Goal: Task Accomplishment & Management: Manage account settings

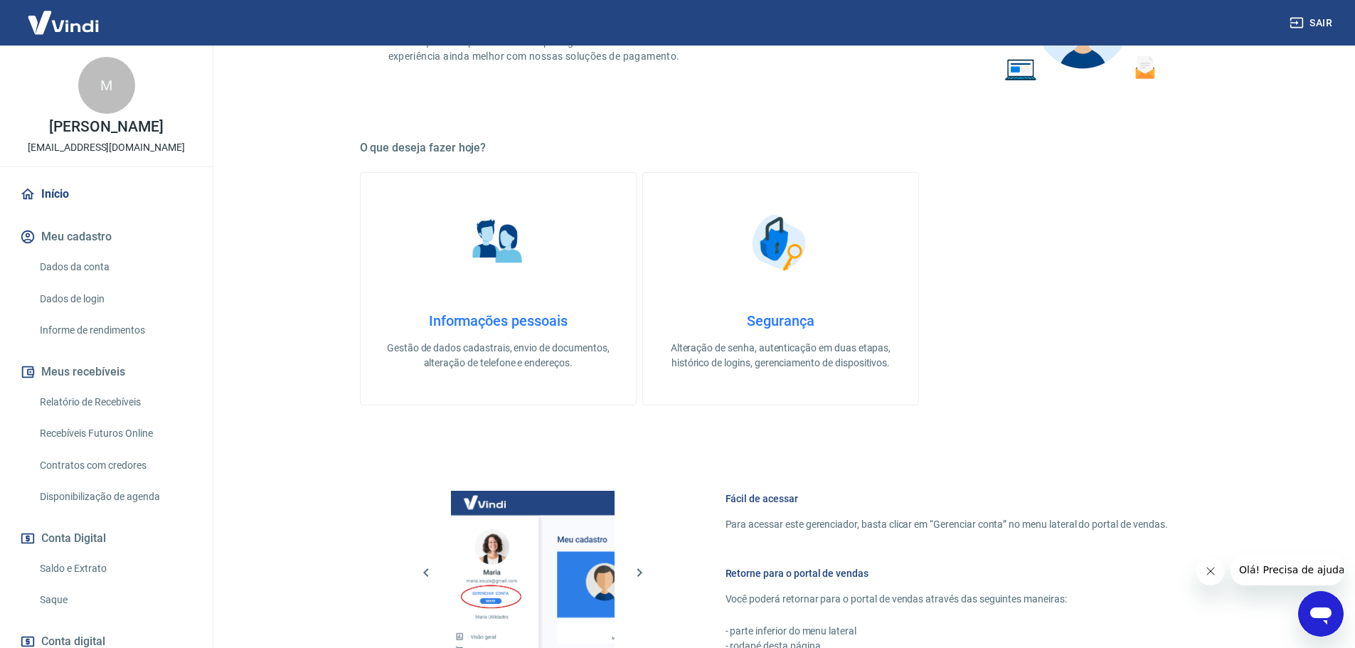
scroll to position [213, 0]
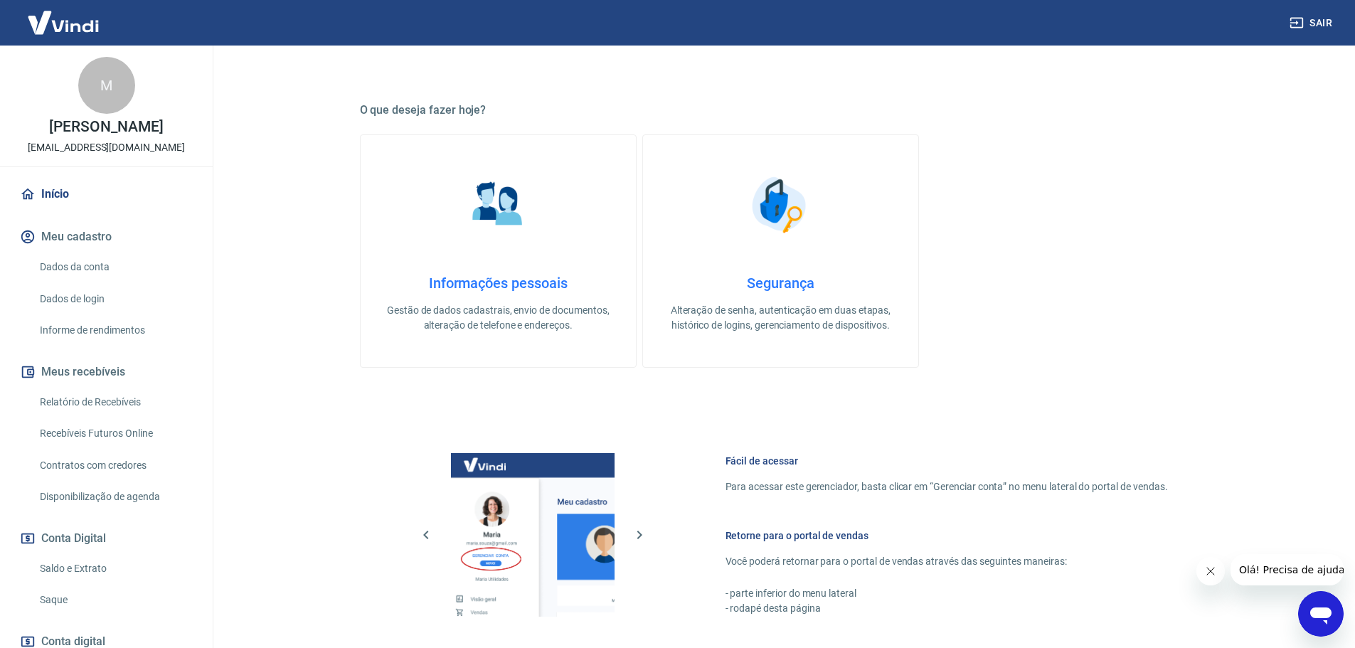
click at [65, 608] on link "Saque" at bounding box center [115, 600] width 162 height 29
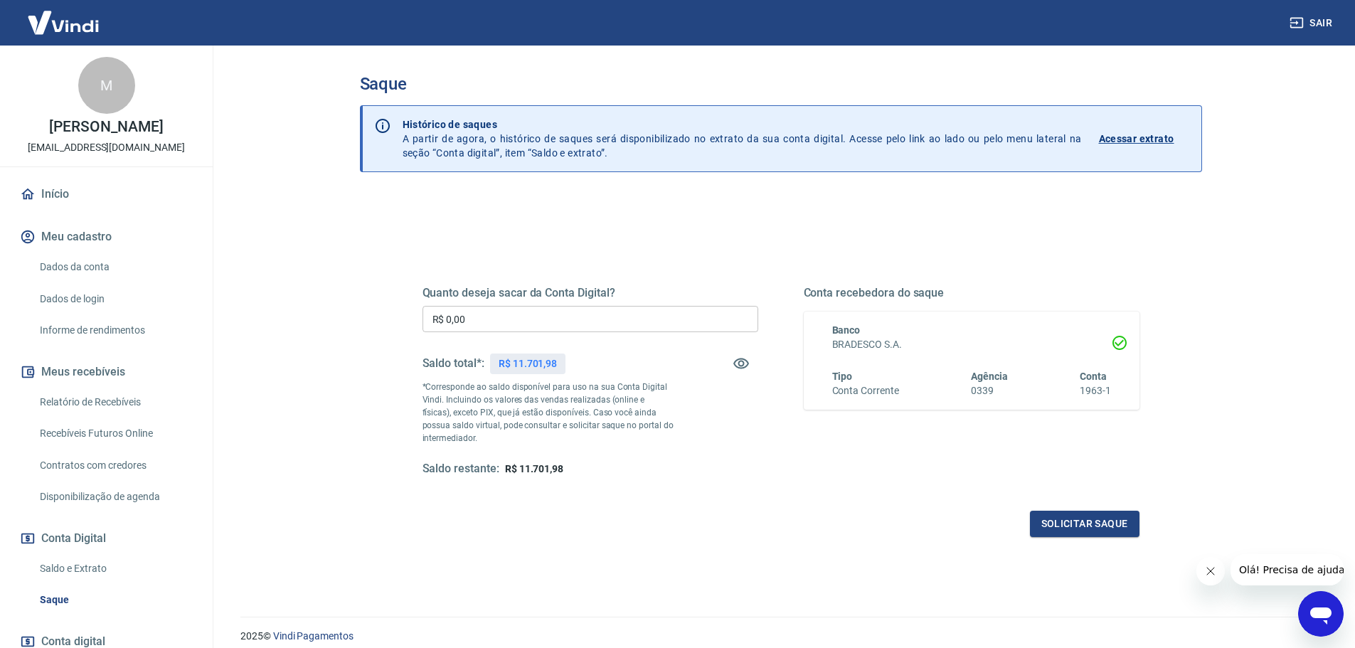
click at [83, 417] on link "Relatório de Recebíveis" at bounding box center [115, 402] width 162 height 29
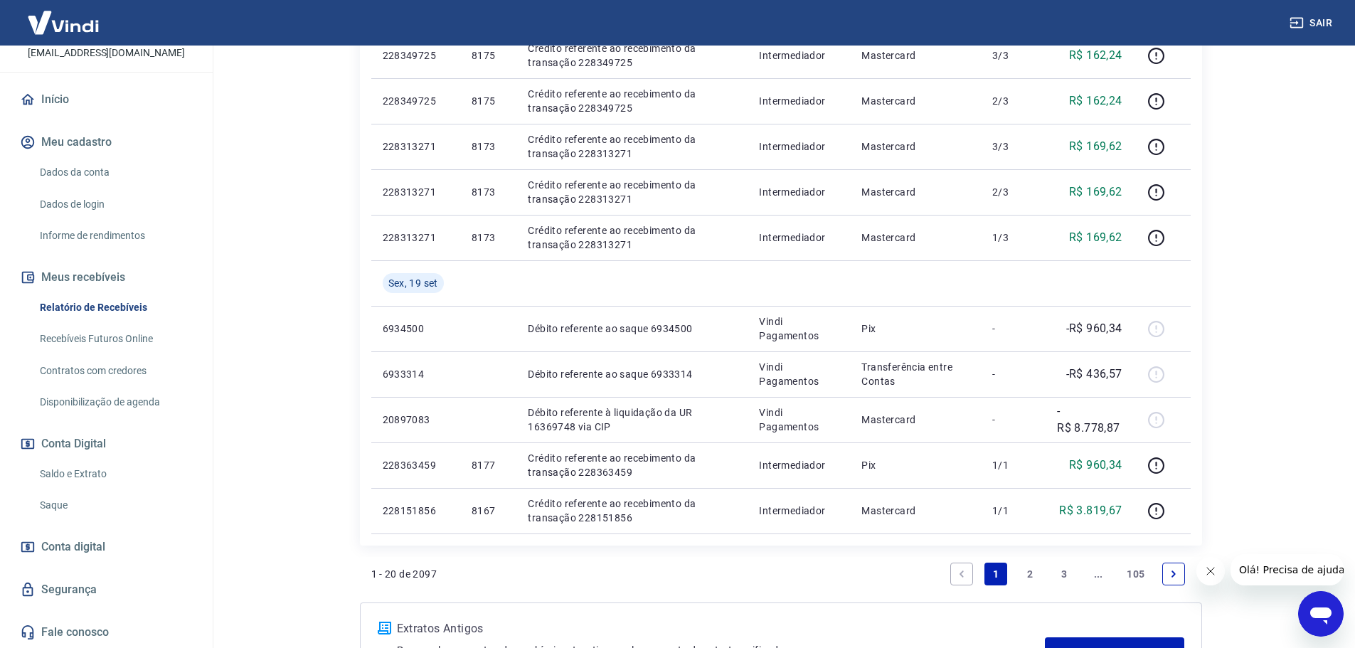
scroll to position [1131, 0]
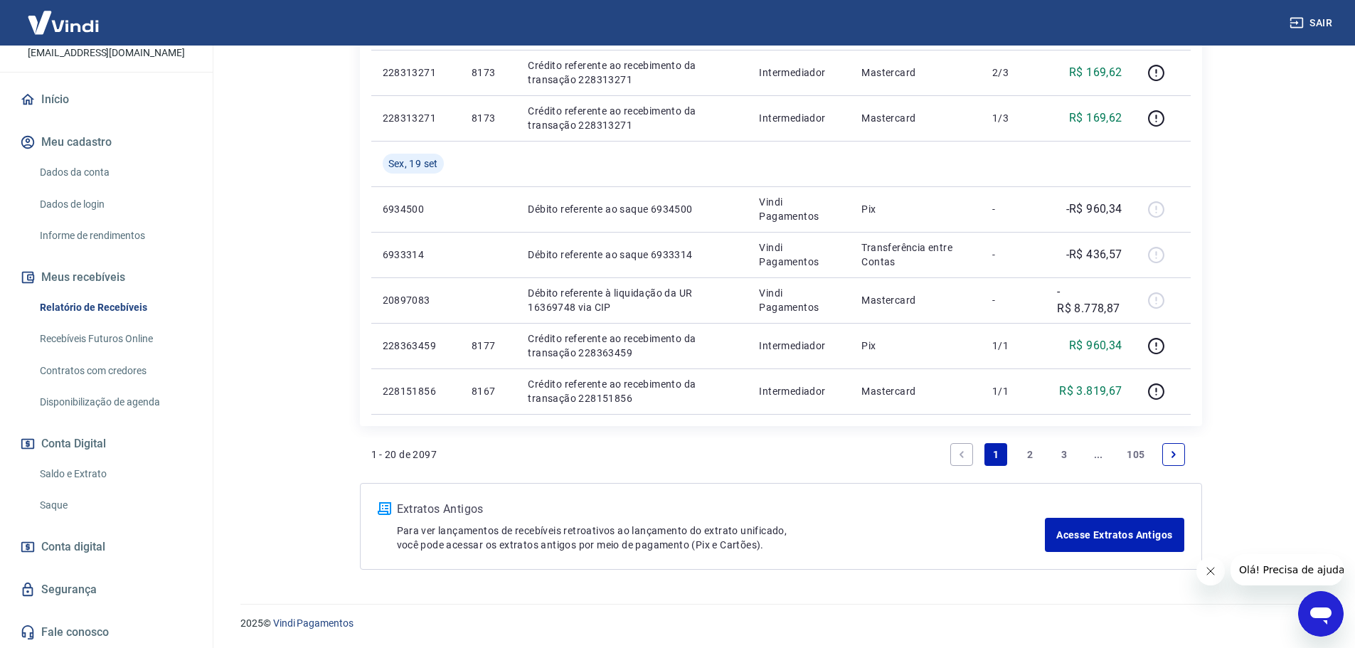
click at [1025, 449] on link "2" at bounding box center [1030, 454] width 23 height 23
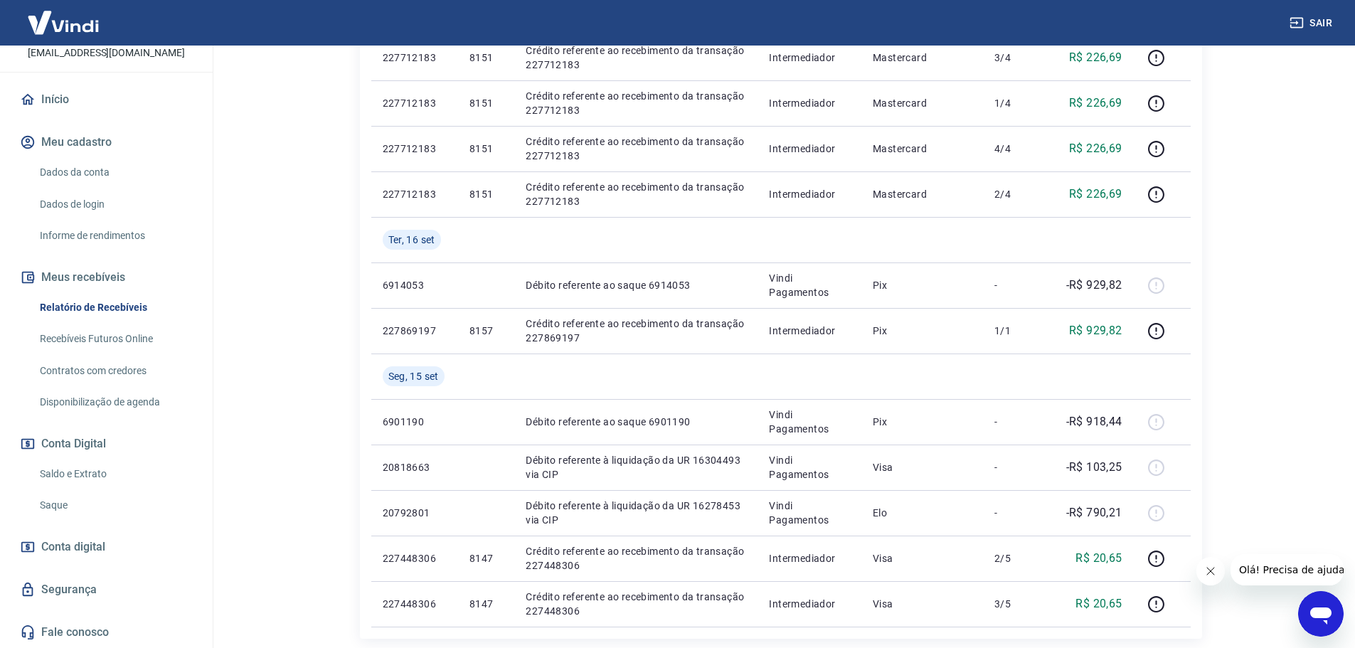
scroll to position [1085, 0]
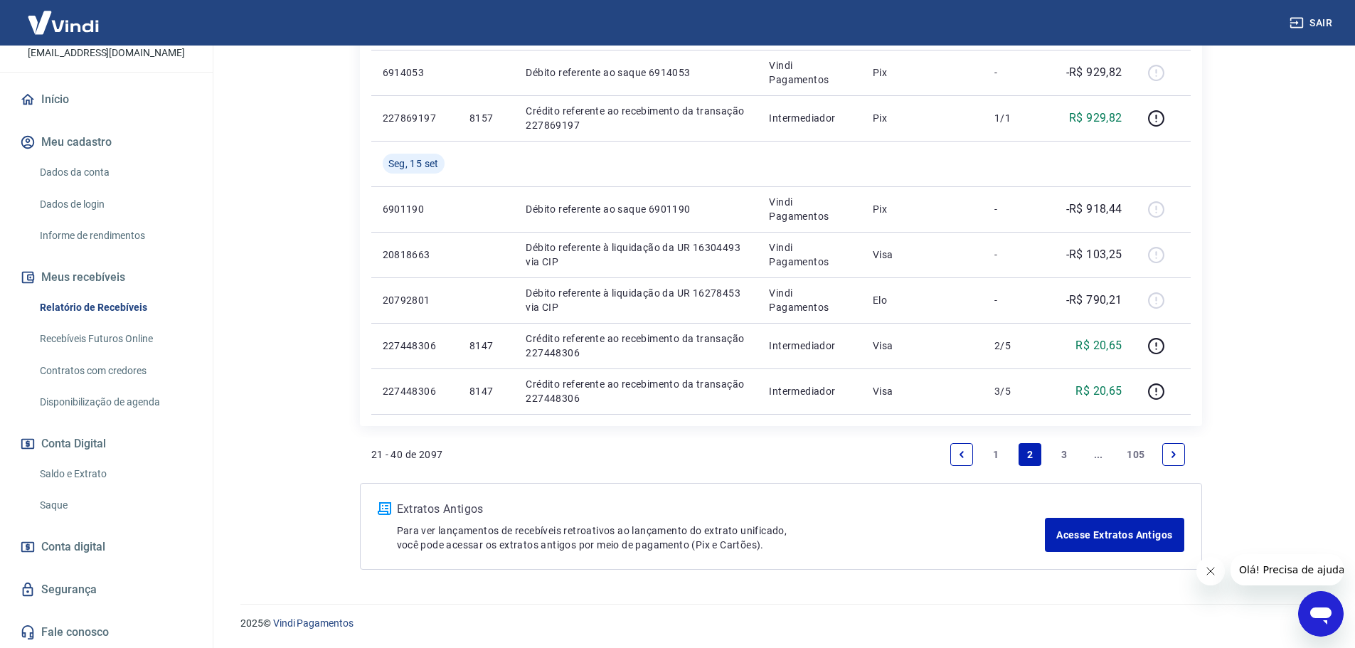
click at [1000, 450] on link "1" at bounding box center [996, 454] width 23 height 23
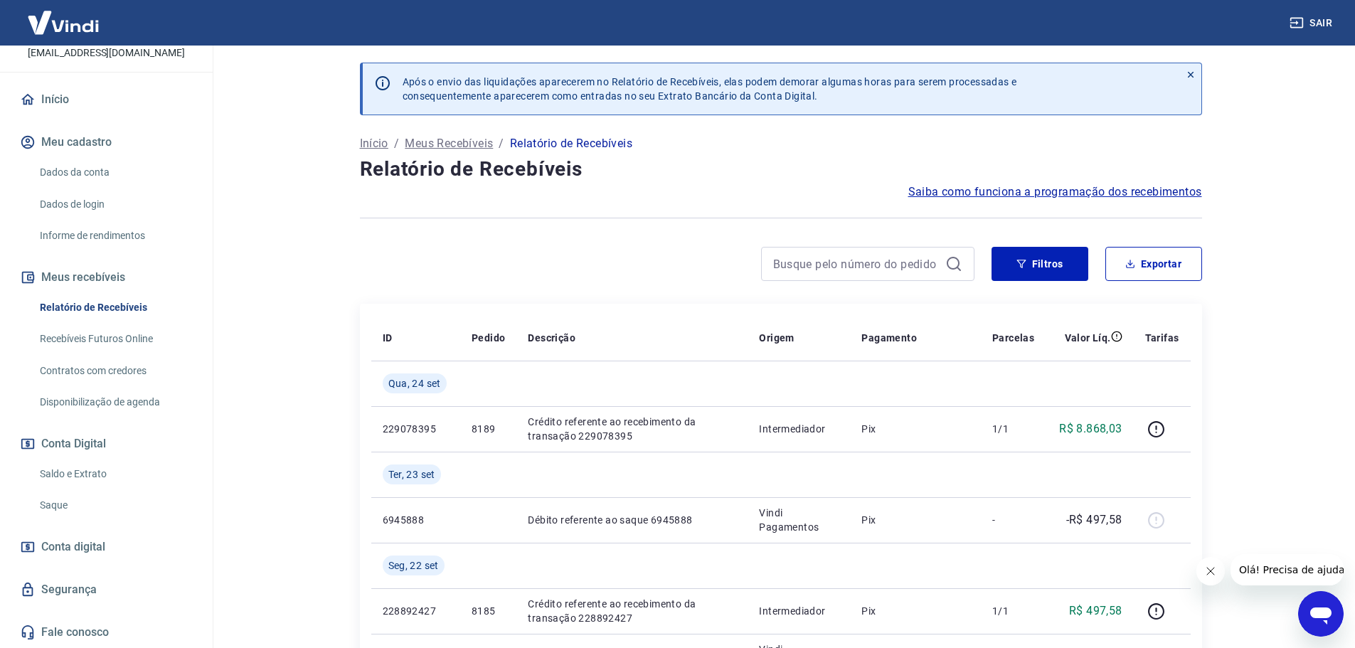
click at [57, 497] on link "Saque" at bounding box center [115, 505] width 162 height 29
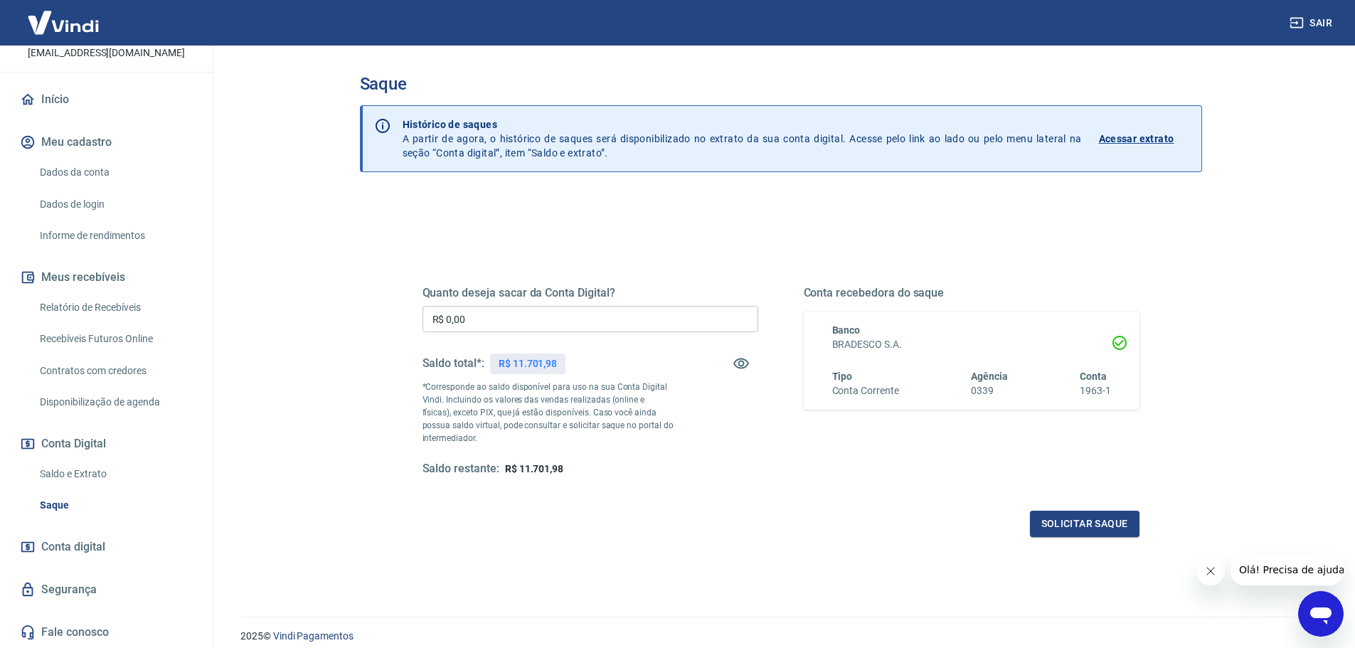
click at [509, 311] on input "R$ 0,00" at bounding box center [591, 319] width 336 height 26
type input "R$ 11.701,98"
click at [1085, 534] on button "Solicitar saque" at bounding box center [1085, 524] width 110 height 26
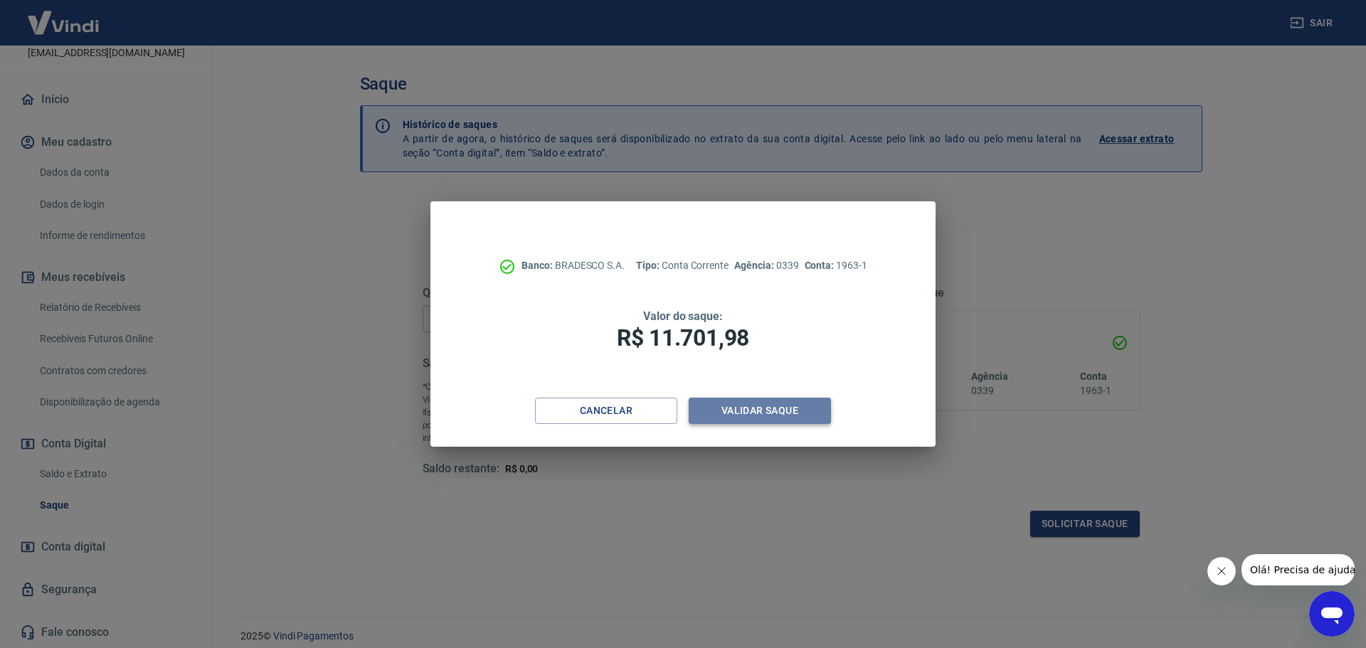
click at [777, 420] on button "Validar saque" at bounding box center [760, 411] width 142 height 26
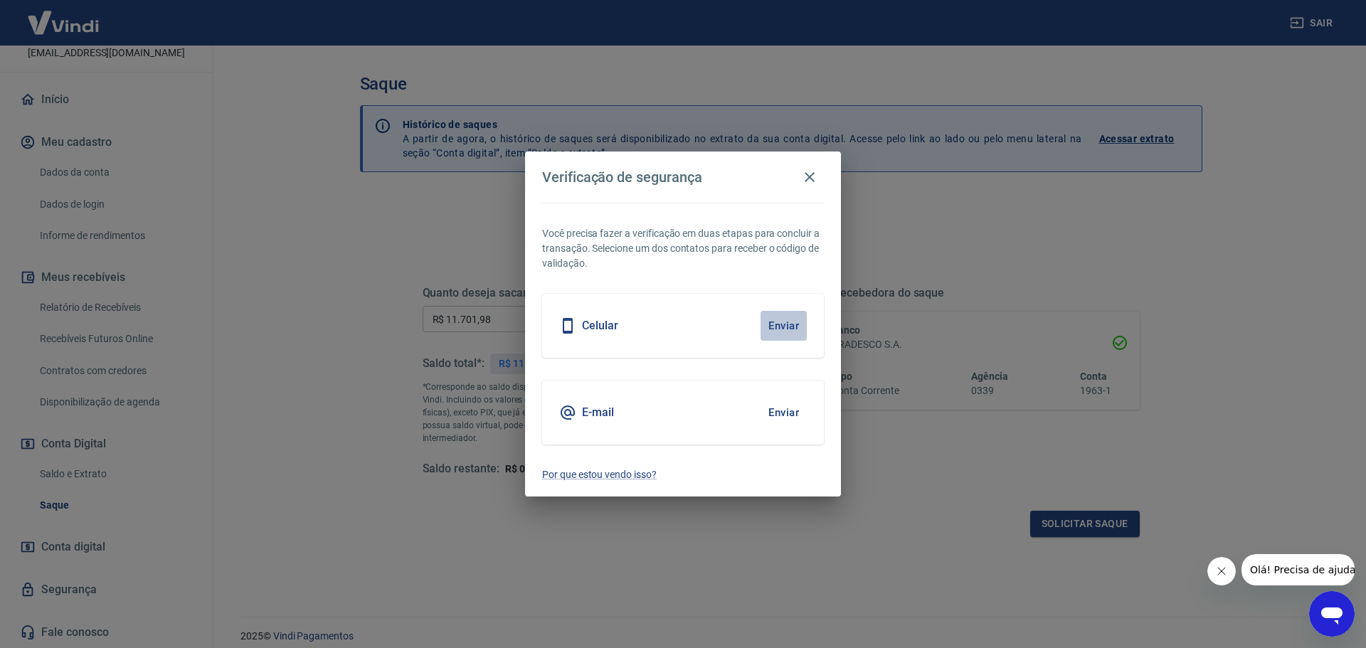
click at [785, 321] on button "Enviar" at bounding box center [784, 326] width 46 height 30
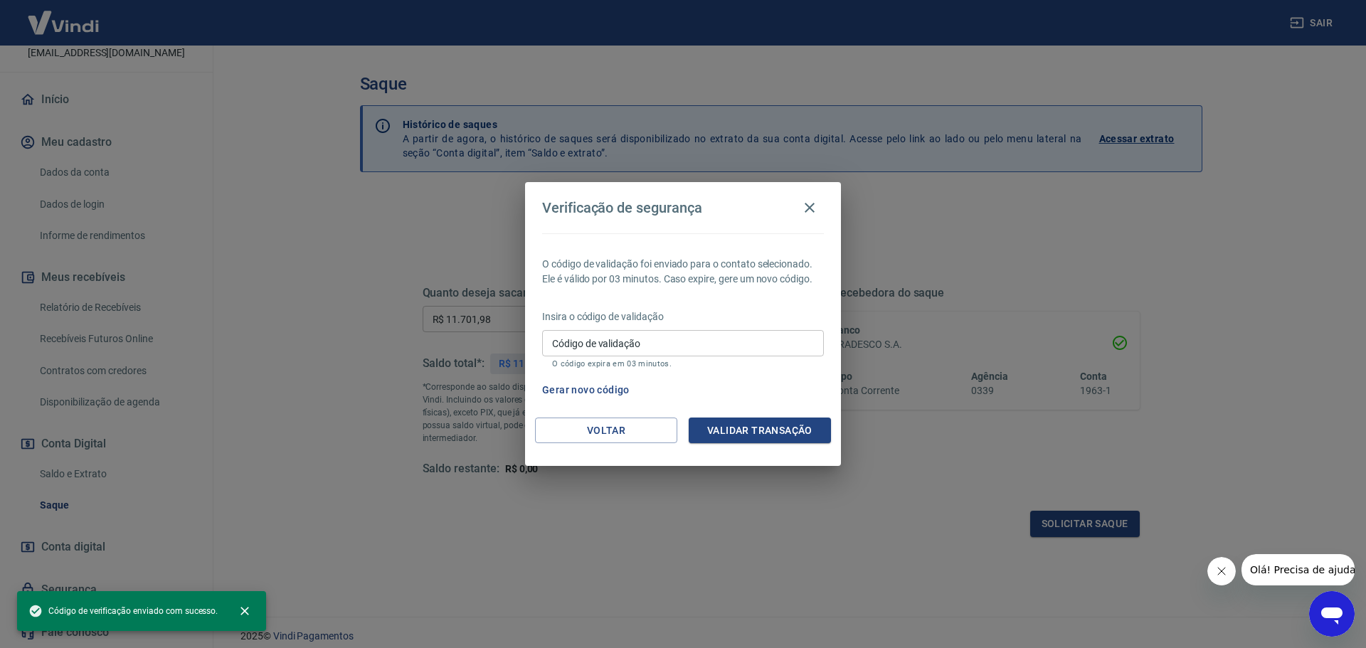
click at [785, 344] on input "Código de validação" at bounding box center [683, 343] width 282 height 26
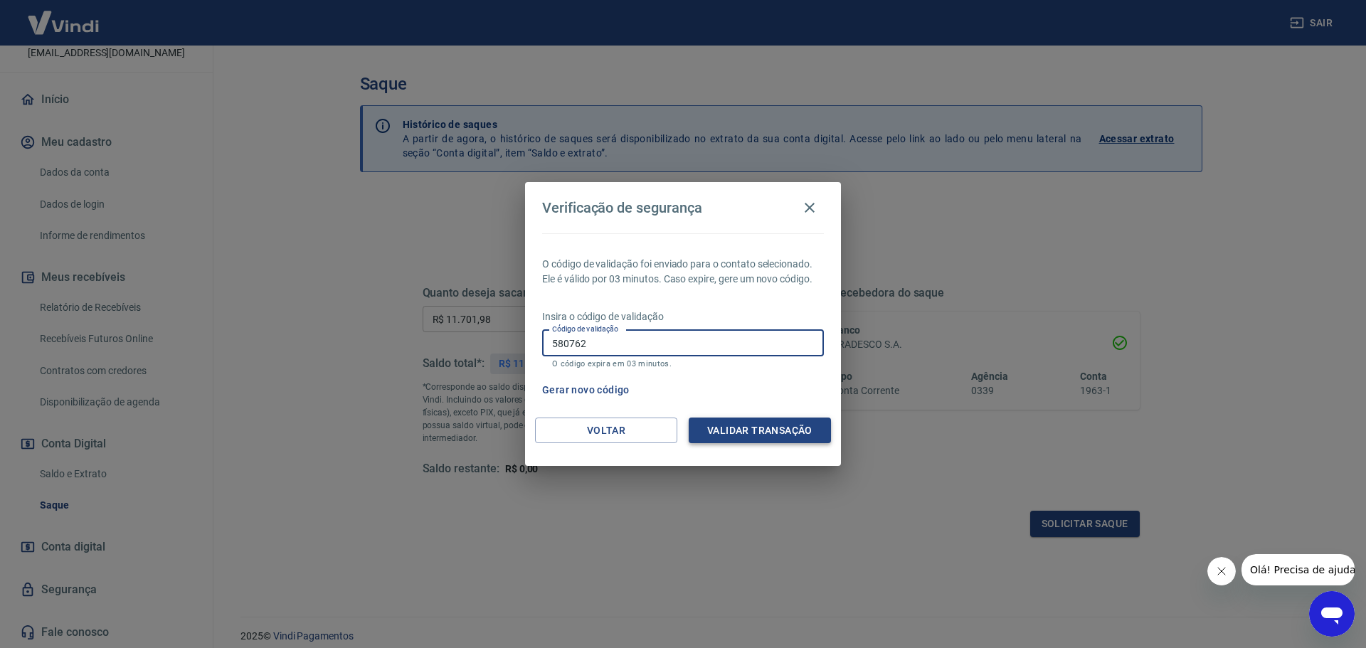
type input "580762"
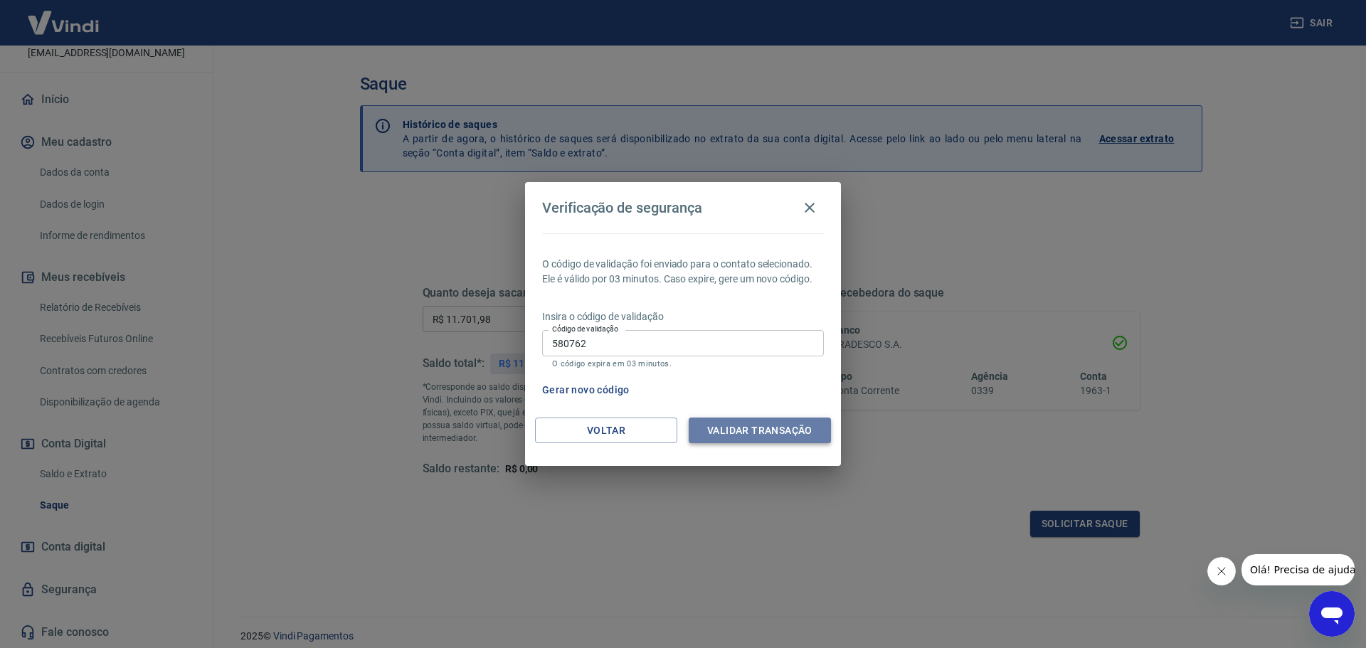
click at [799, 433] on button "Validar transação" at bounding box center [760, 431] width 142 height 26
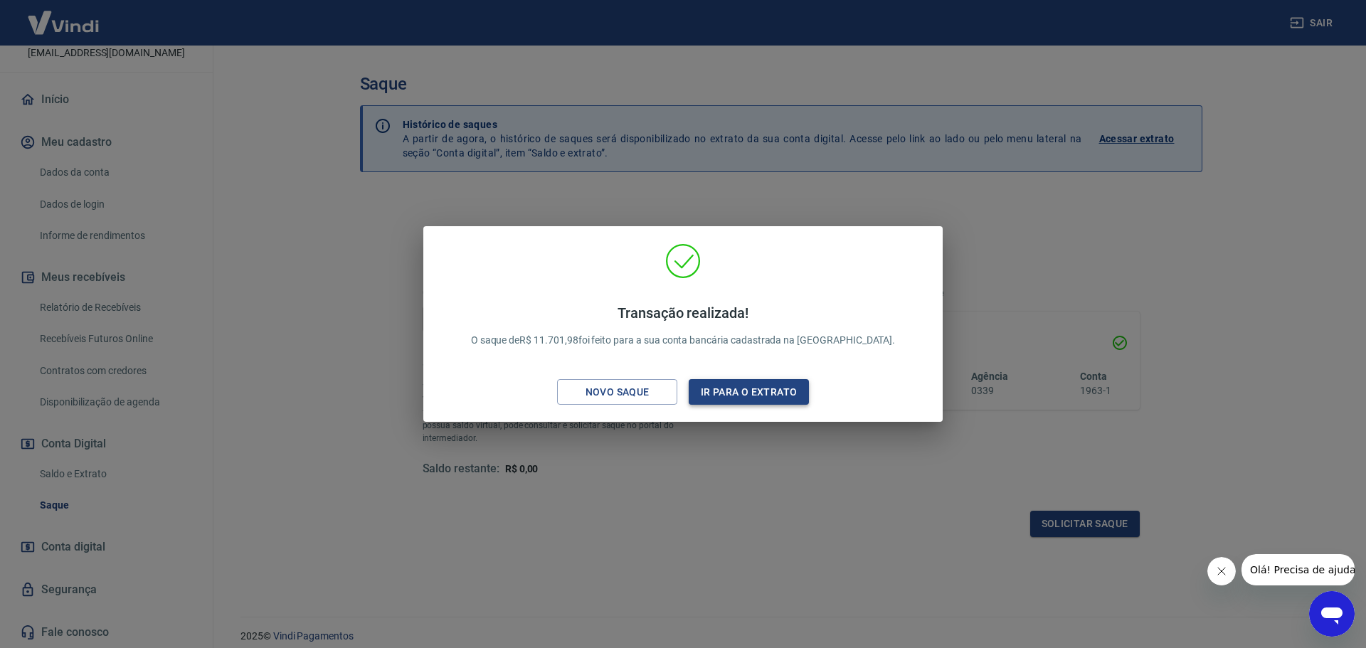
click at [723, 396] on button "Ir para o extrato" at bounding box center [749, 392] width 120 height 26
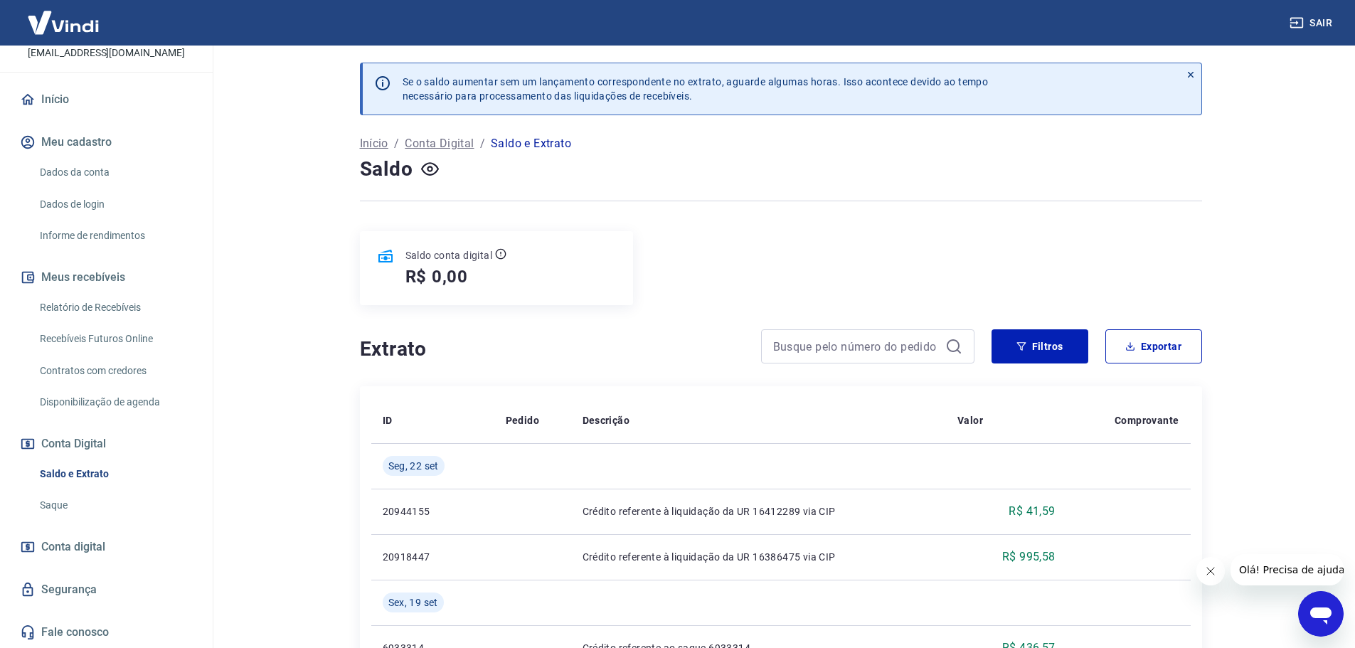
scroll to position [142, 0]
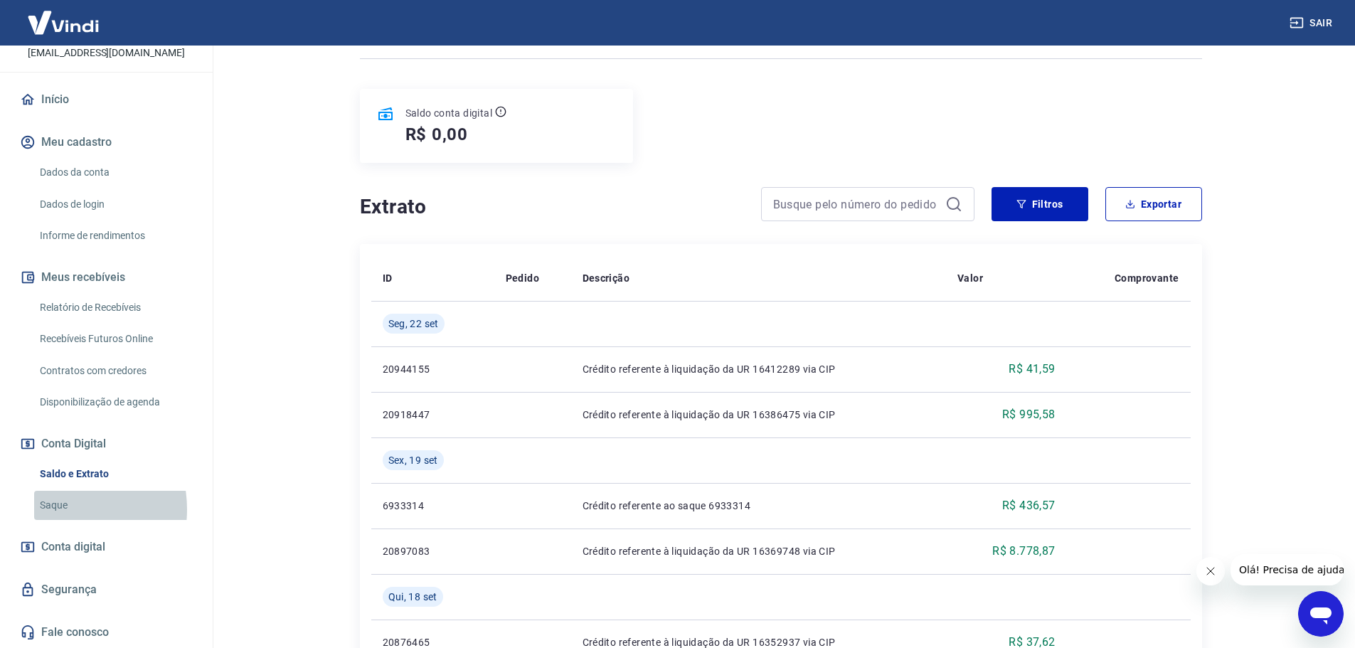
click at [58, 509] on link "Saque" at bounding box center [115, 505] width 162 height 29
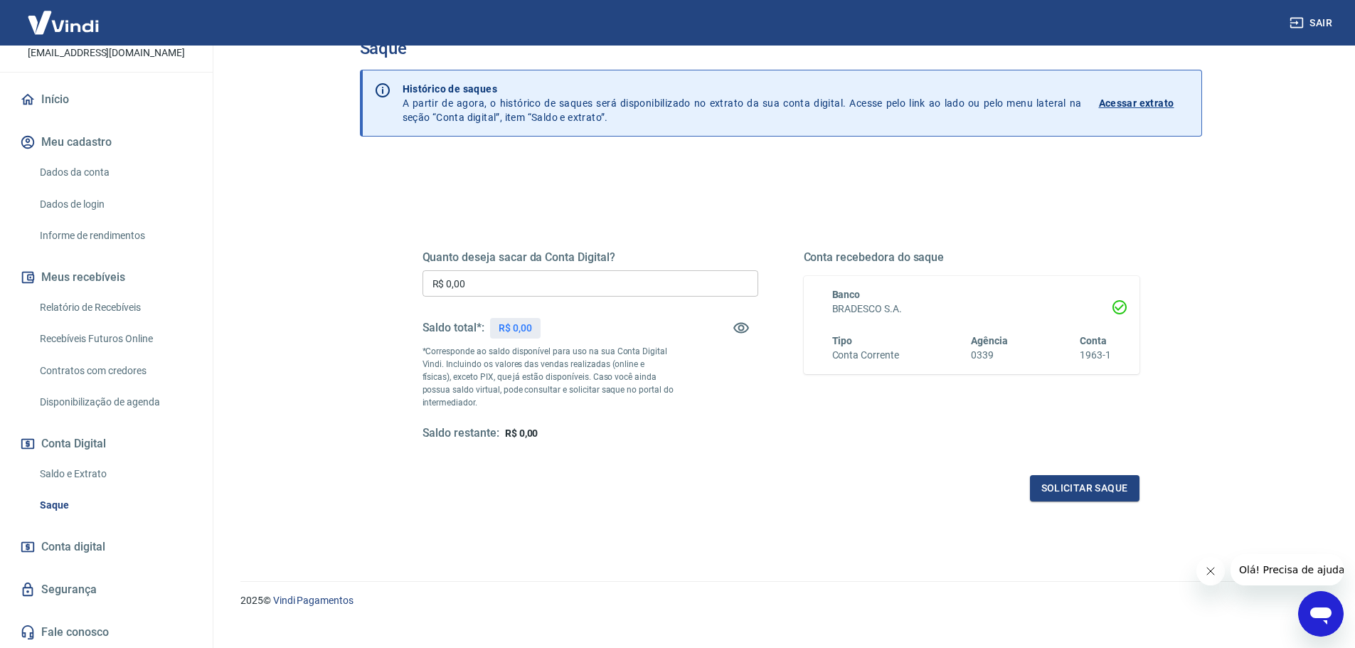
scroll to position [55, 0]
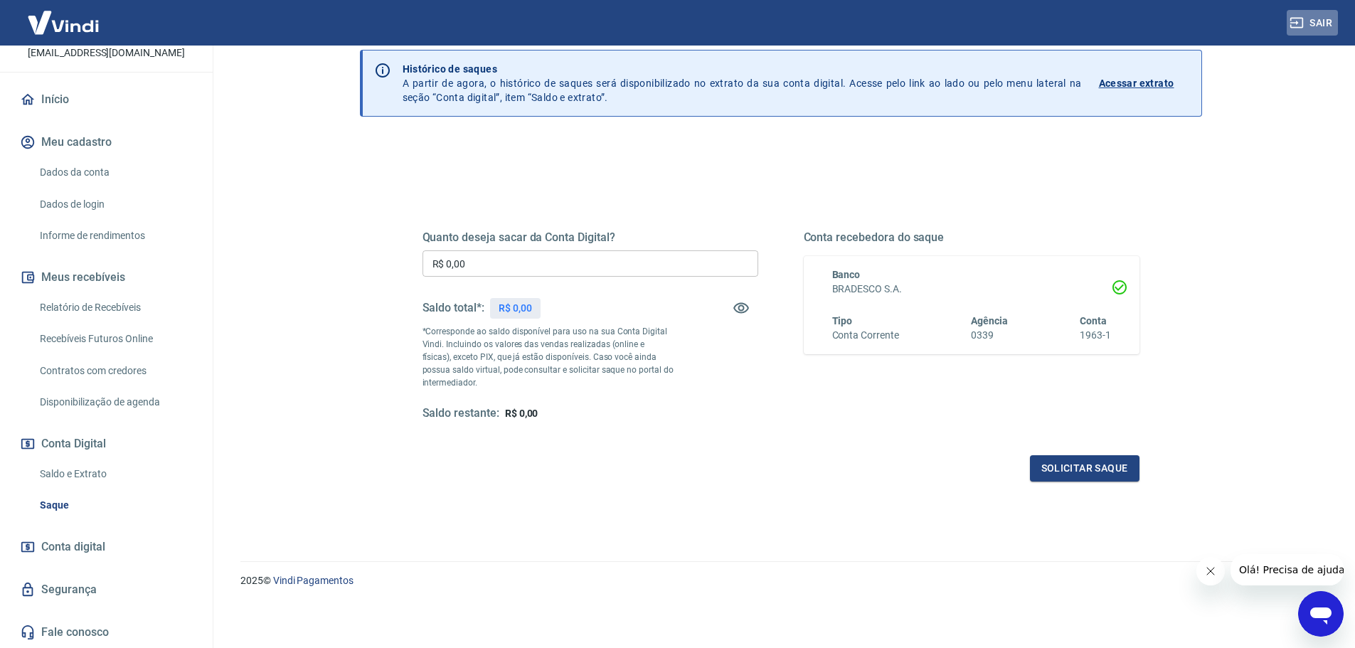
click at [1306, 14] on button "Sair" at bounding box center [1312, 23] width 51 height 26
